Goal: Check status: Check status

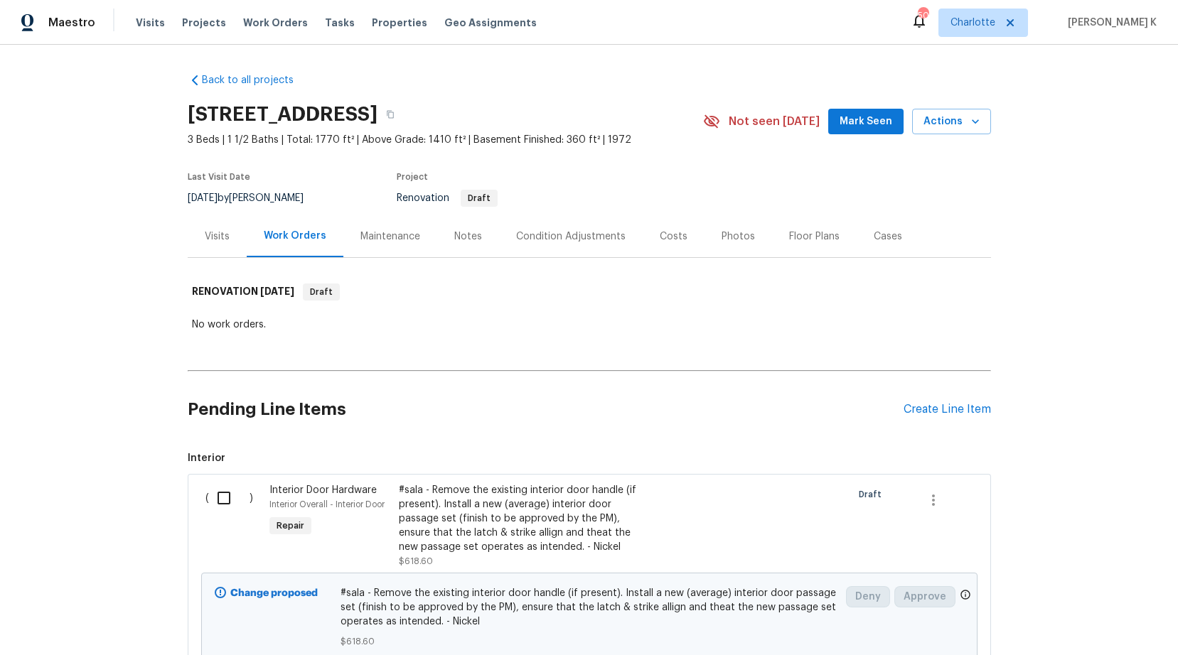
click at [221, 230] on div "Visits" at bounding box center [217, 237] width 25 height 14
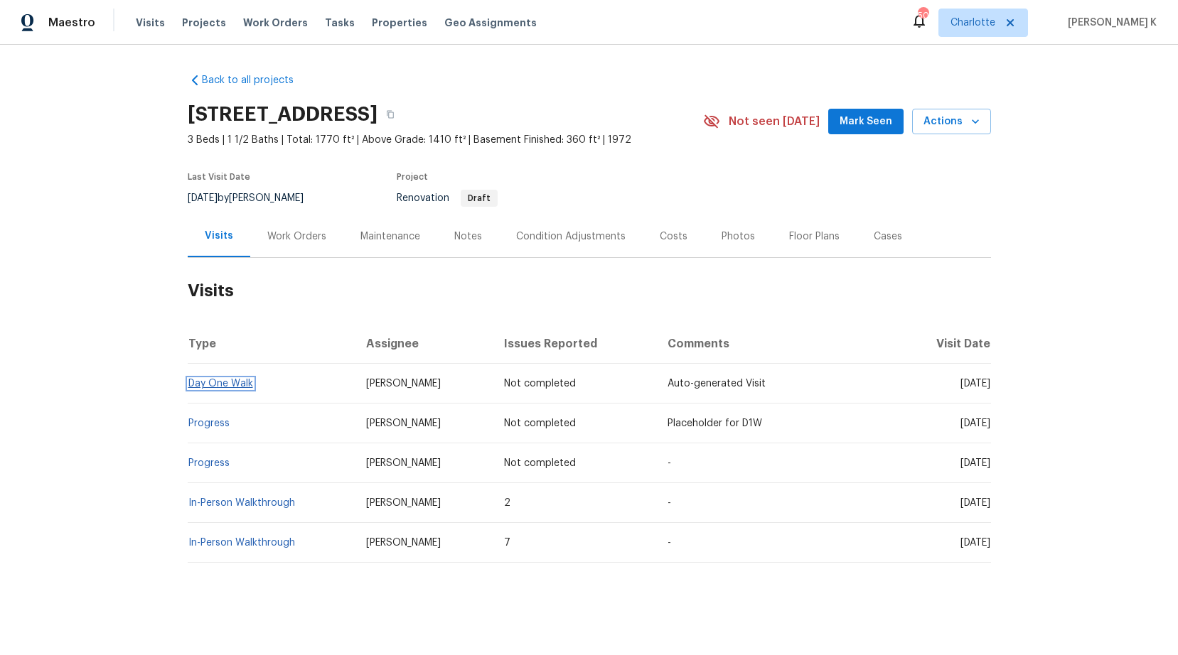
click at [205, 382] on link "Day One Walk" at bounding box center [220, 384] width 65 height 10
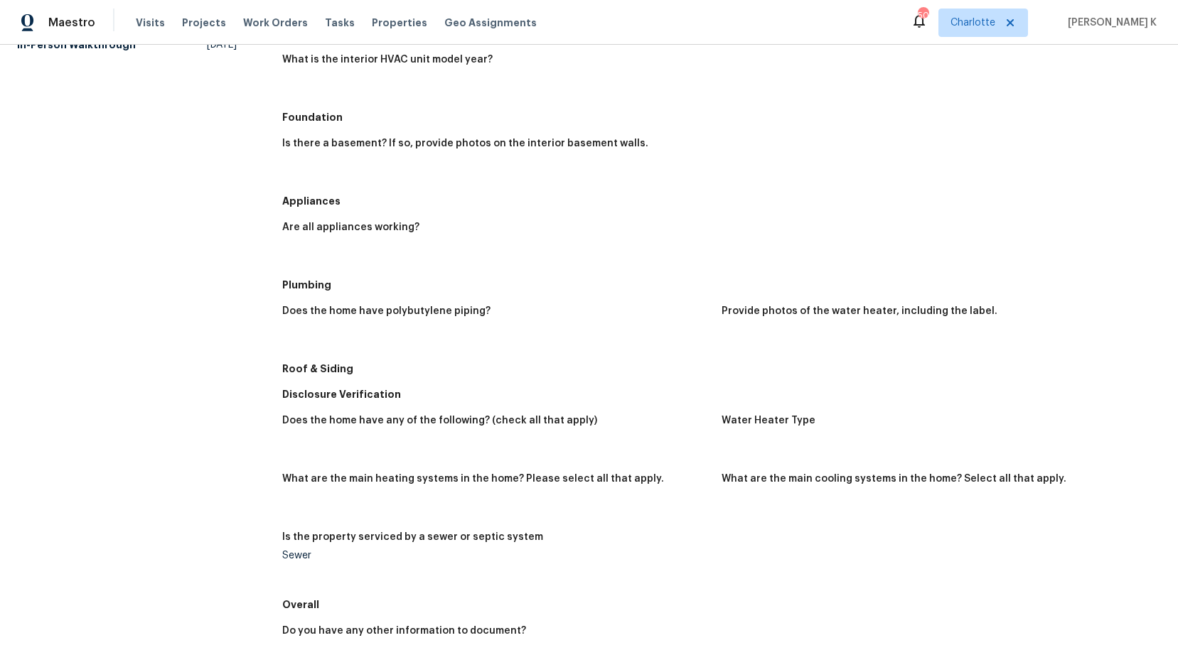
scroll to position [183, 0]
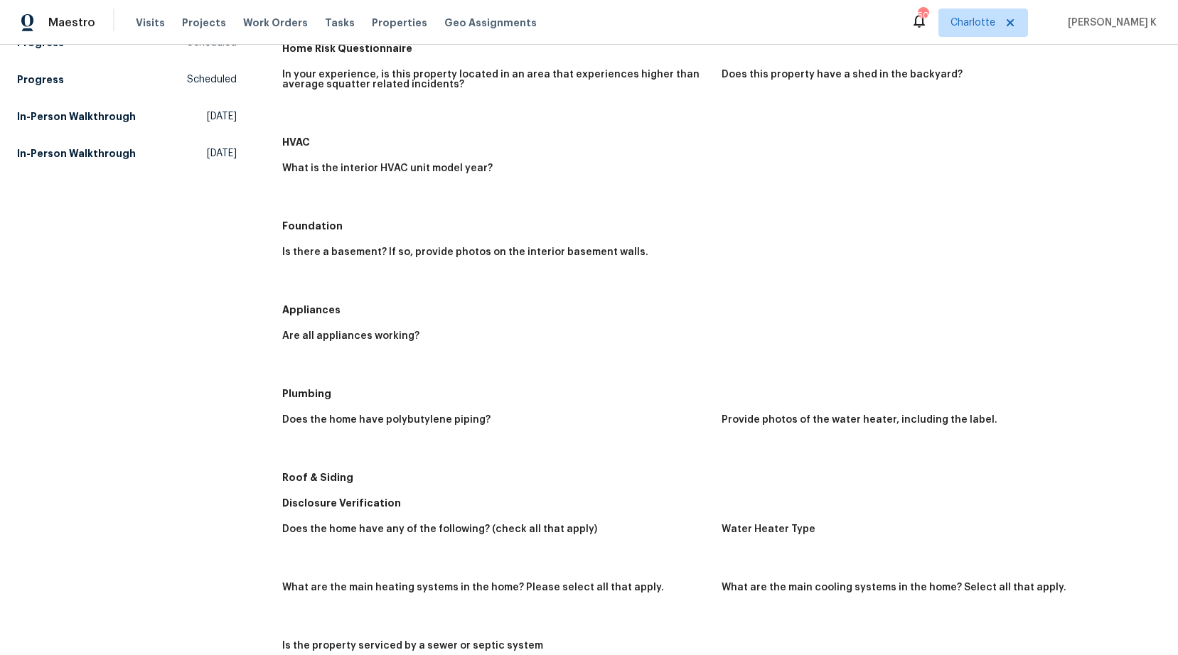
click at [731, 444] on figure "Provide photos of the water heater, including the label." at bounding box center [940, 435] width 439 height 41
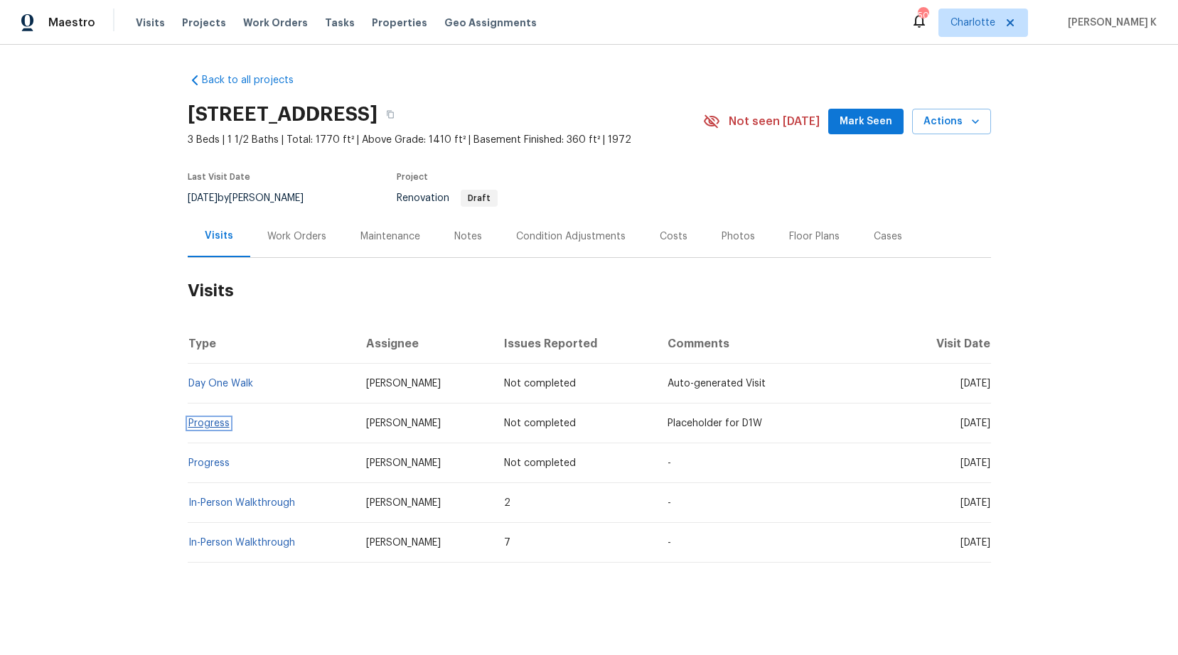
click at [214, 422] on link "Progress" at bounding box center [208, 424] width 41 height 10
click at [233, 382] on link "Day One Walk" at bounding box center [220, 384] width 65 height 10
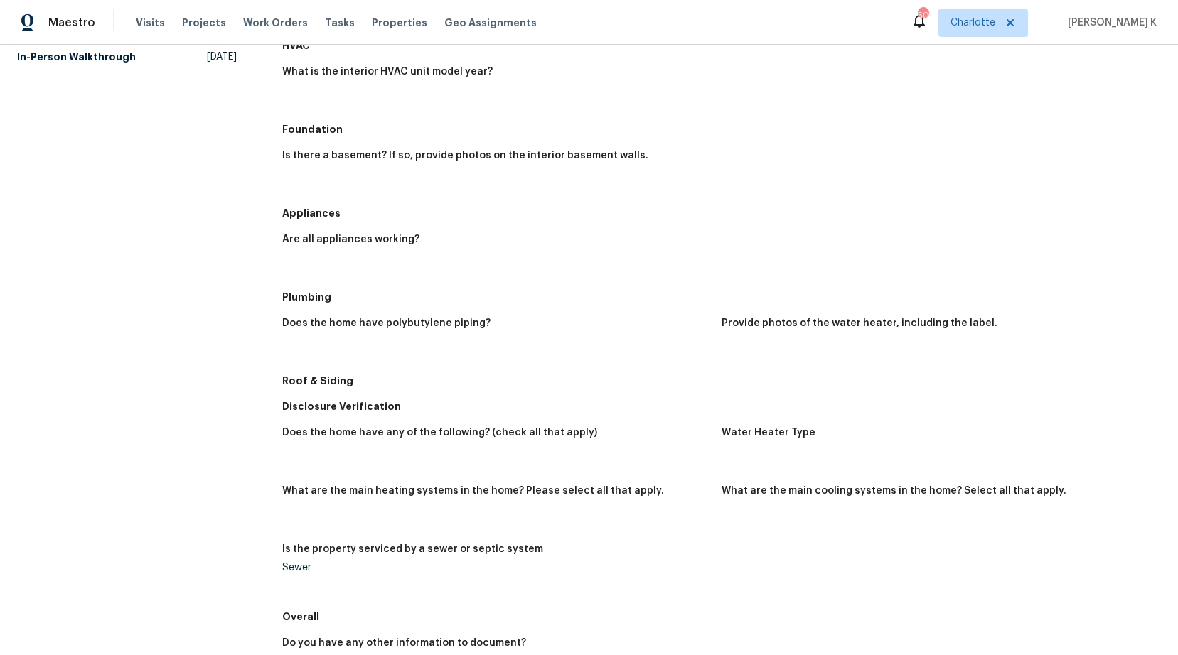
scroll to position [468, 0]
